Goal: Information Seeking & Learning: Understand process/instructions

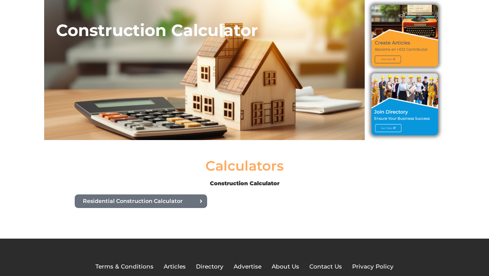
scroll to position [69, 0]
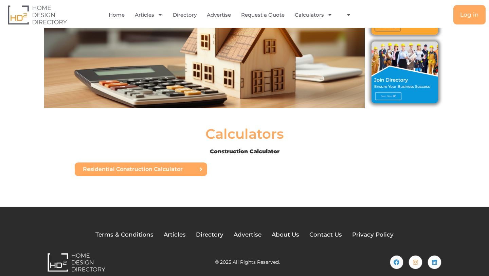
click at [196, 172] on link "Residential Construction Calculator" at bounding box center [141, 169] width 132 height 14
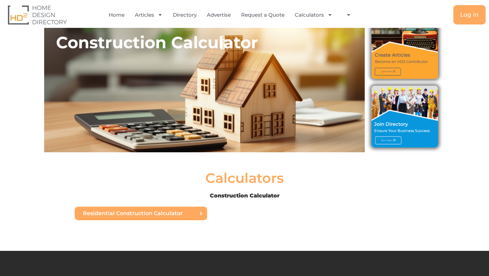
scroll to position [41, 0]
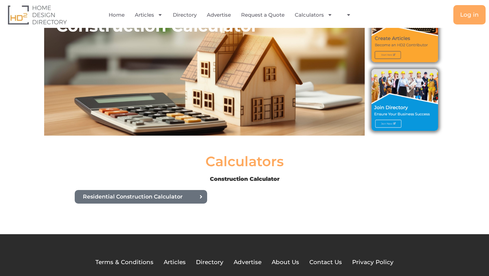
click at [219, 181] on b "Construction Calculator" at bounding box center [245, 178] width 70 height 6
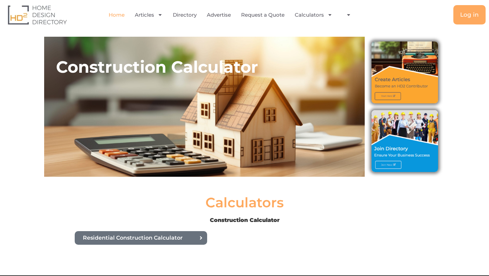
click at [119, 14] on link "Home" at bounding box center [117, 15] width 16 height 16
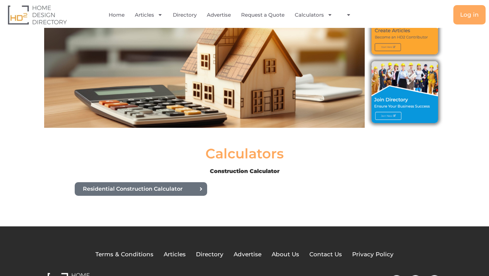
scroll to position [78, 0]
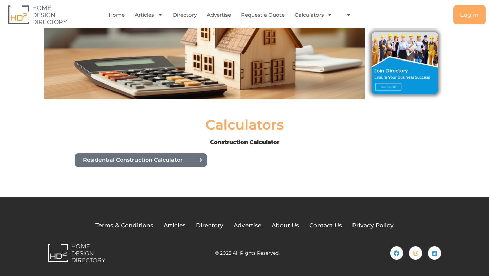
click at [228, 183] on div "Residential Construction Calculator" at bounding box center [244, 170] width 407 height 34
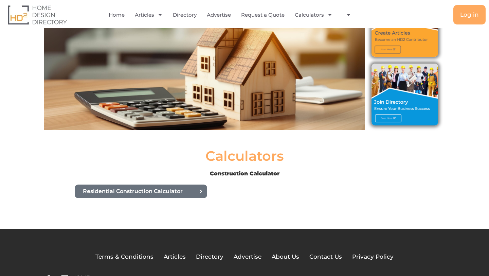
scroll to position [0, 0]
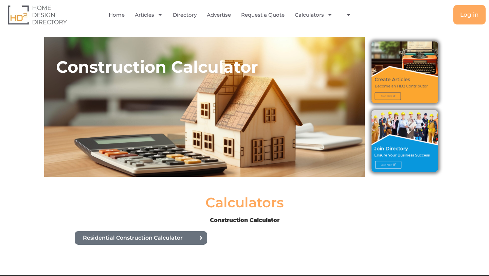
click at [243, 146] on div "Construction Calculator" at bounding box center [204, 107] width 320 height 144
click at [204, 68] on h2 "Construction Calculator" at bounding box center [210, 67] width 309 height 20
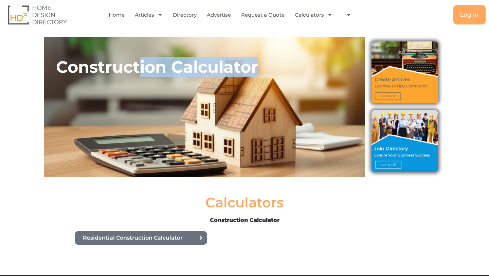
drag, startPoint x: 264, startPoint y: 64, endPoint x: 137, endPoint y: 65, distance: 126.9
click at [140, 64] on h2 "Construction Calculator" at bounding box center [210, 67] width 309 height 20
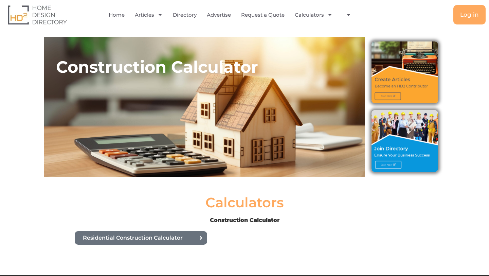
click at [233, 50] on div "Construction Calculator" at bounding box center [204, 107] width 320 height 144
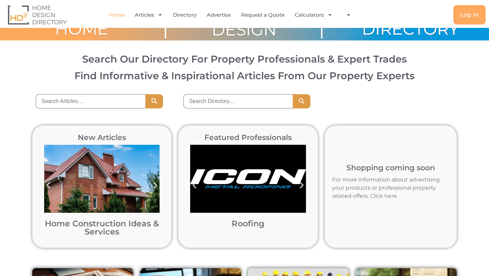
scroll to position [18, 0]
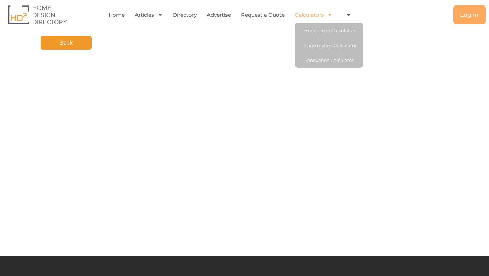
click at [322, 10] on link "Calculators" at bounding box center [314, 15] width 38 height 16
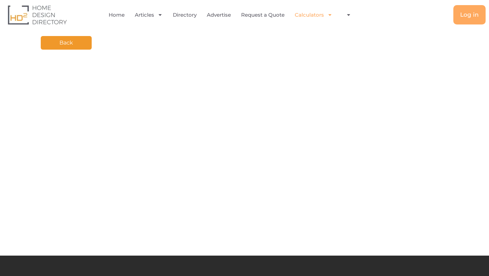
click at [324, 17] on span "Menu" at bounding box center [328, 15] width 8 height 12
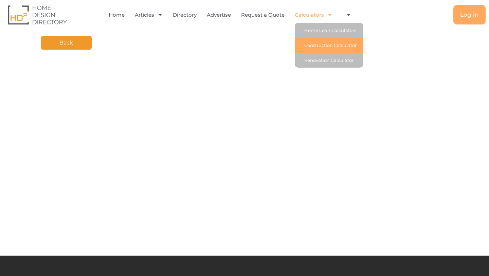
click at [324, 45] on link "Construction Calculator" at bounding box center [329, 45] width 69 height 15
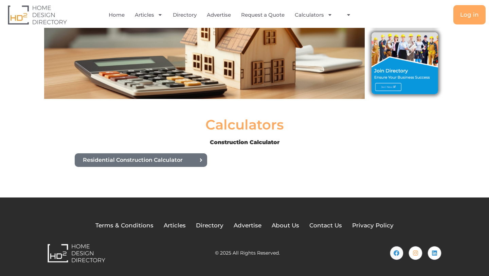
scroll to position [75, 0]
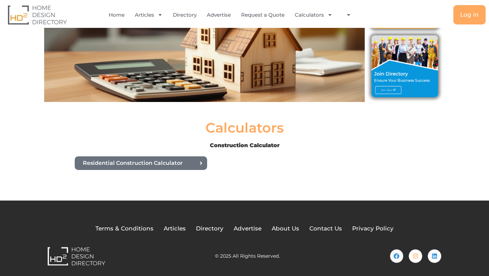
click at [261, 131] on h2 "Calculators" at bounding box center [244, 128] width 78 height 14
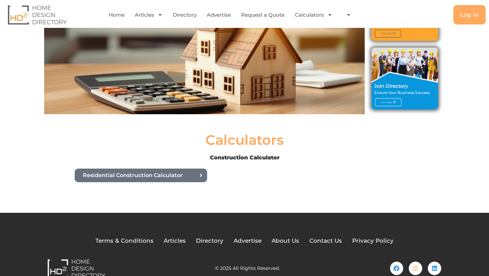
scroll to position [0, 0]
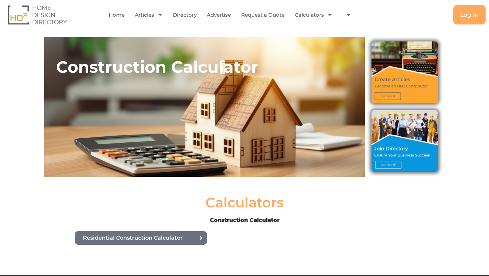
click at [261, 135] on div "Construction Calculator" at bounding box center [204, 107] width 320 height 144
click at [261, 136] on div "Construction Calculator" at bounding box center [204, 107] width 320 height 144
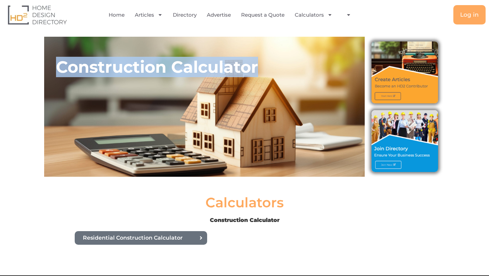
click at [261, 136] on div "Construction Calculator" at bounding box center [204, 107] width 320 height 144
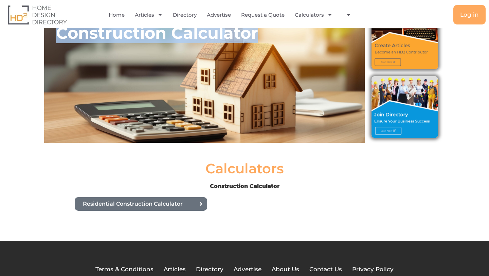
scroll to position [78, 0]
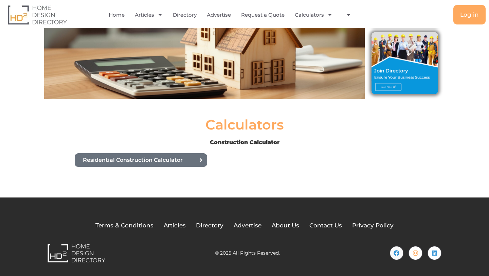
click at [236, 139] on b "Construction Calculator" at bounding box center [245, 142] width 70 height 6
click at [198, 115] on div "Calculators Construction Calculator Residential Construction Calculator" at bounding box center [244, 152] width 407 height 76
click at [196, 102] on div "Construction Calculator" at bounding box center [244, 28] width 407 height 151
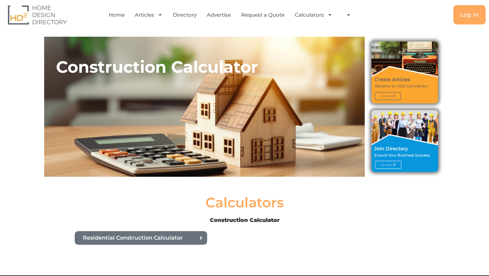
click at [221, 89] on div "Construction Calculator" at bounding box center [204, 107] width 320 height 144
click at [211, 58] on h2 "Construction Calculator" at bounding box center [210, 67] width 309 height 20
click at [210, 63] on h2 "Construction Calculator" at bounding box center [210, 67] width 309 height 20
click at [125, 14] on li "Home" at bounding box center [119, 15] width 21 height 16
click at [123, 14] on link "Home" at bounding box center [117, 15] width 16 height 16
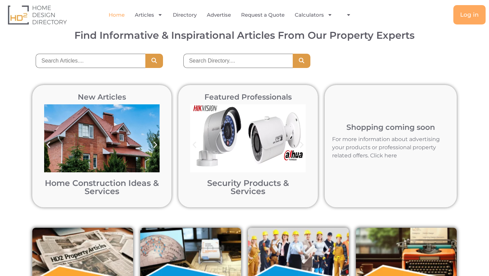
scroll to position [30, 0]
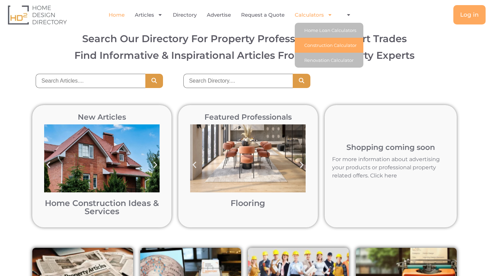
click at [321, 45] on link "Construction Calculator" at bounding box center [329, 45] width 69 height 15
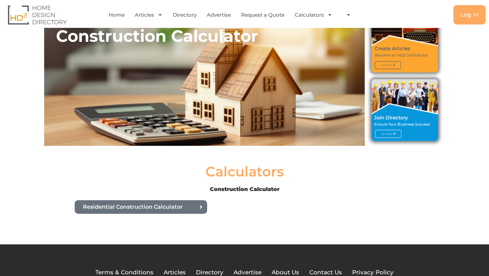
scroll to position [46, 0]
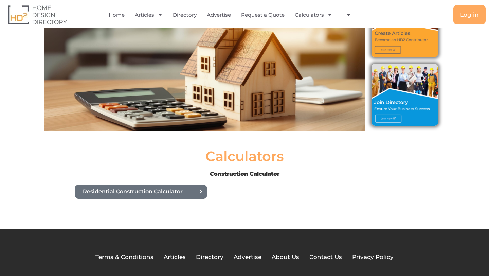
click at [259, 53] on div "Construction Calculator" at bounding box center [204, 60] width 320 height 144
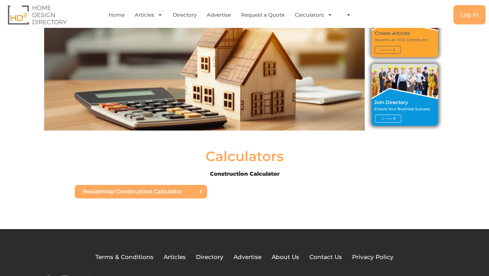
click at [203, 189] on icon at bounding box center [200, 191] width 5 height 5
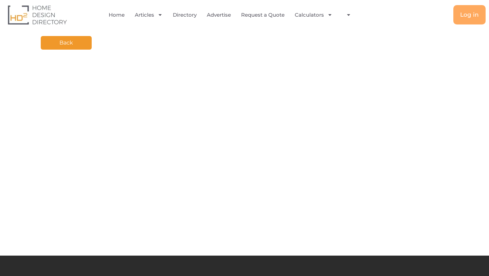
click at [55, 47] on link "Back" at bounding box center [66, 43] width 51 height 14
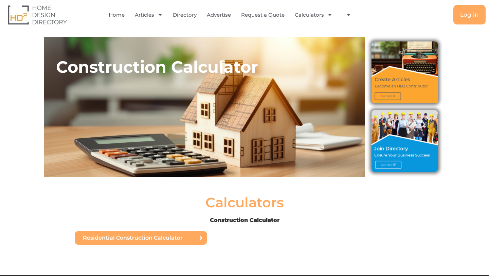
click at [175, 238] on span "Residential Construction Calculator" at bounding box center [133, 237] width 100 height 5
